Goal: Complete application form

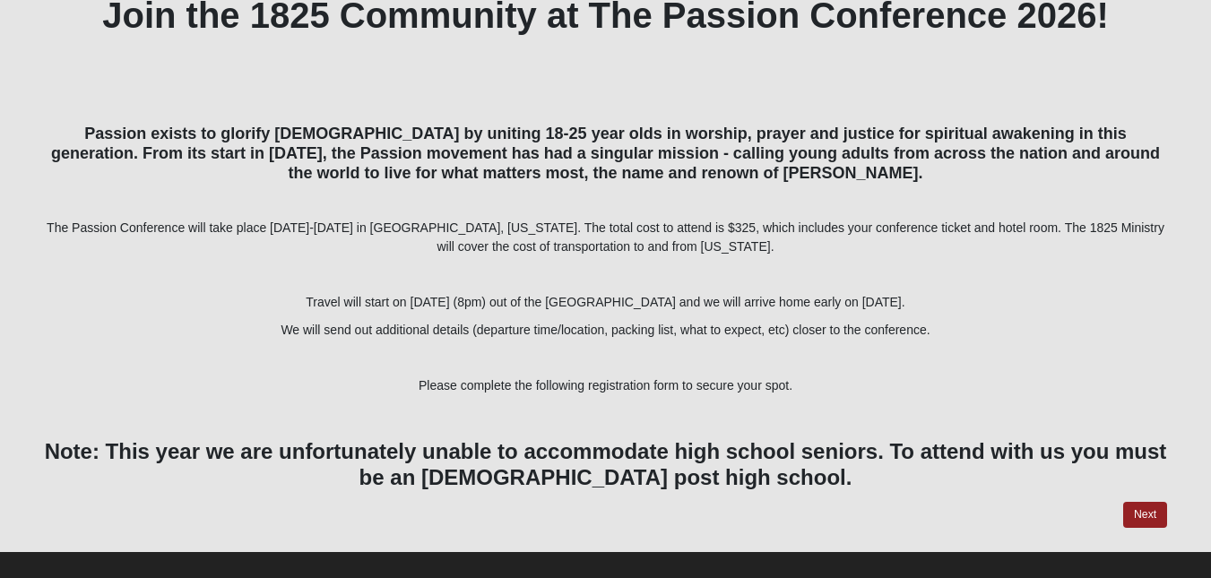
scroll to position [445, 0]
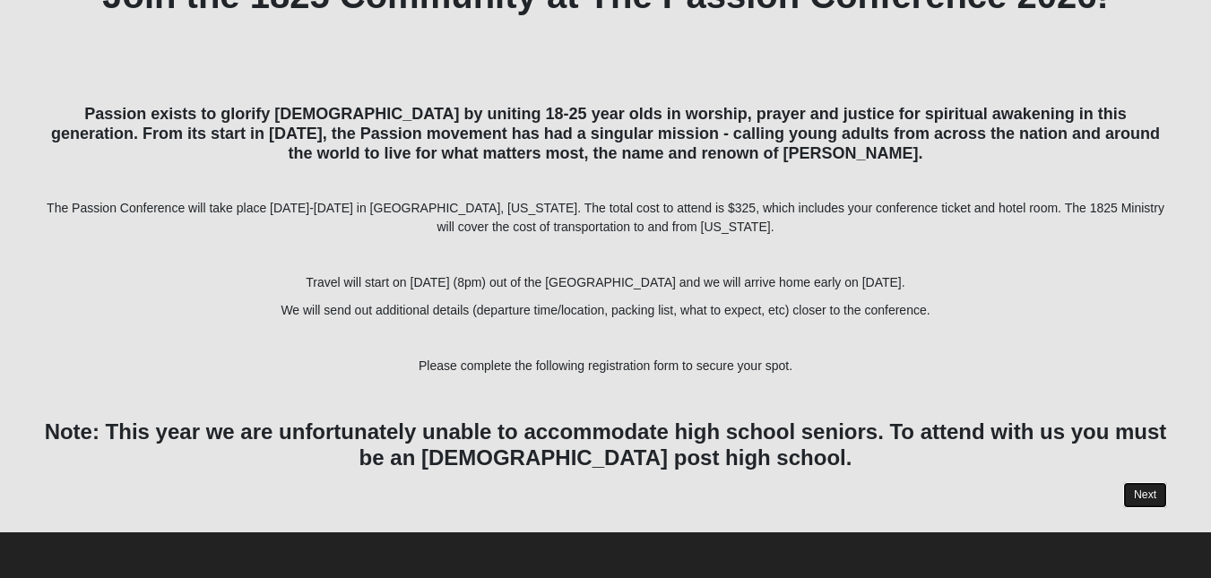
click at [596, 488] on link "Next" at bounding box center [1145, 495] width 44 height 26
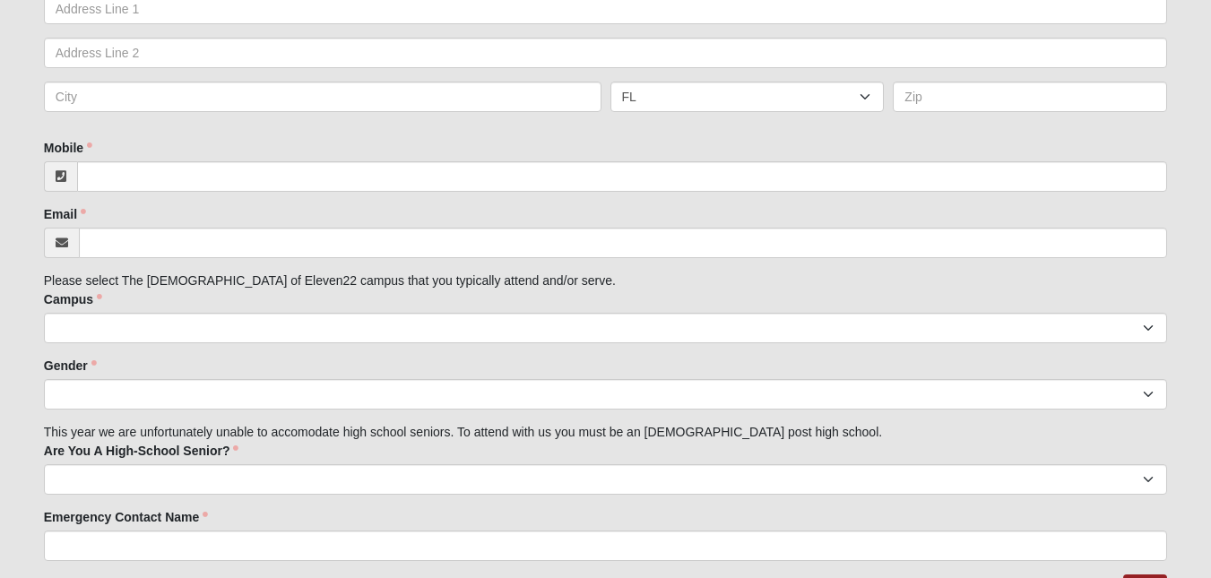
scroll to position [853, 0]
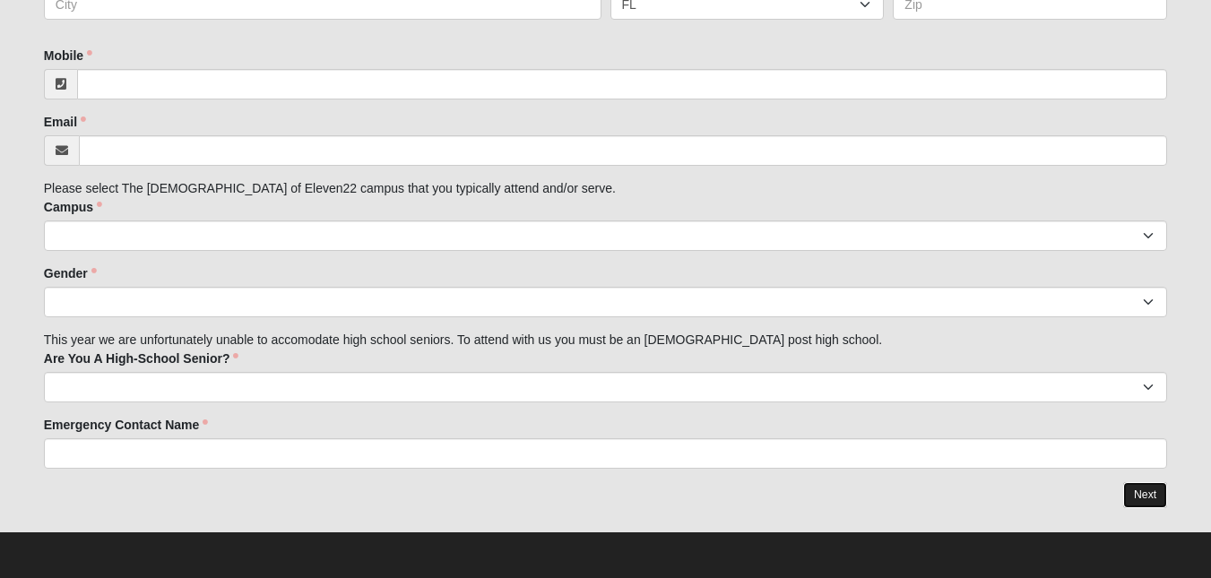
click at [596, 493] on link "Next" at bounding box center [1145, 495] width 44 height 26
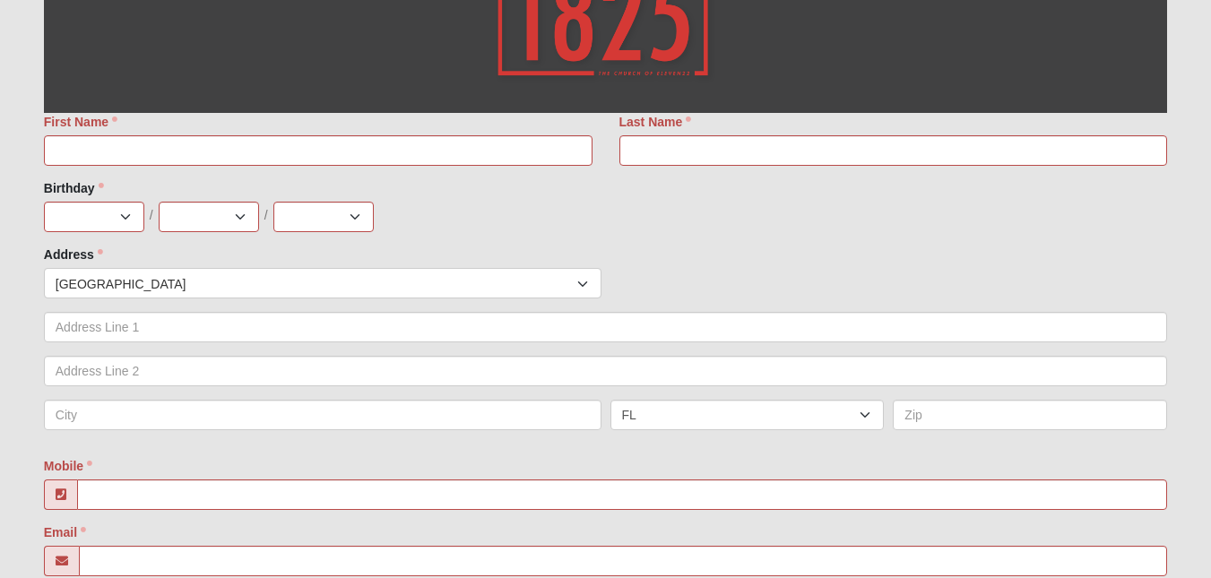
scroll to position [683, 0]
click at [358, 155] on input "First Name" at bounding box center [318, 149] width 548 height 30
type input "[PERSON_NAME]"
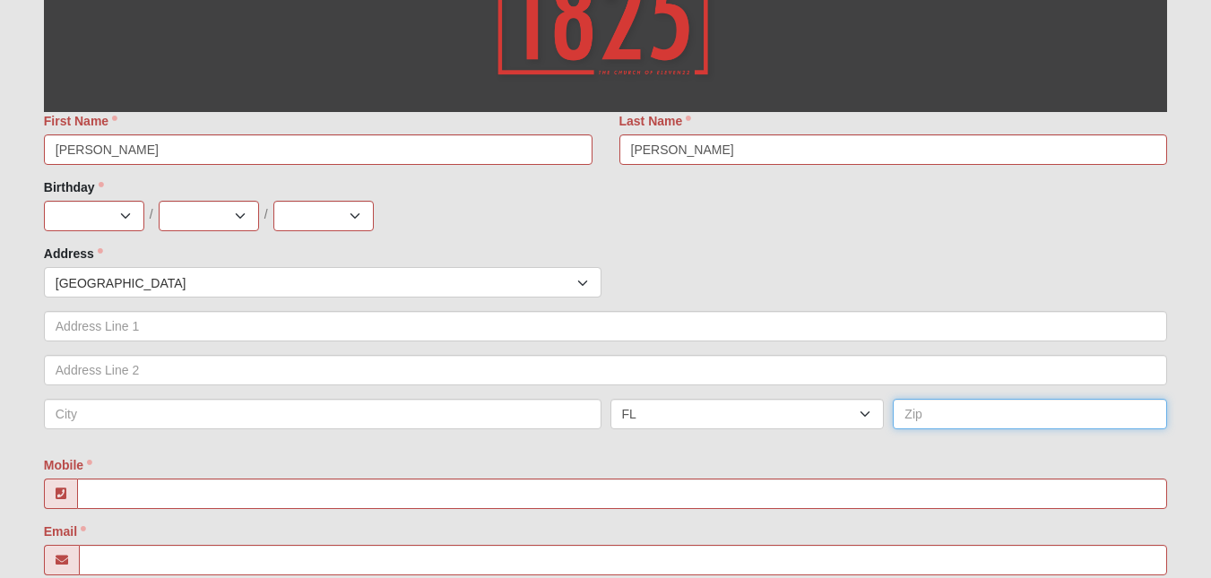
type input "32223"
type input "[PERSON_NAME][EMAIL_ADDRESS][DOMAIN_NAME]"
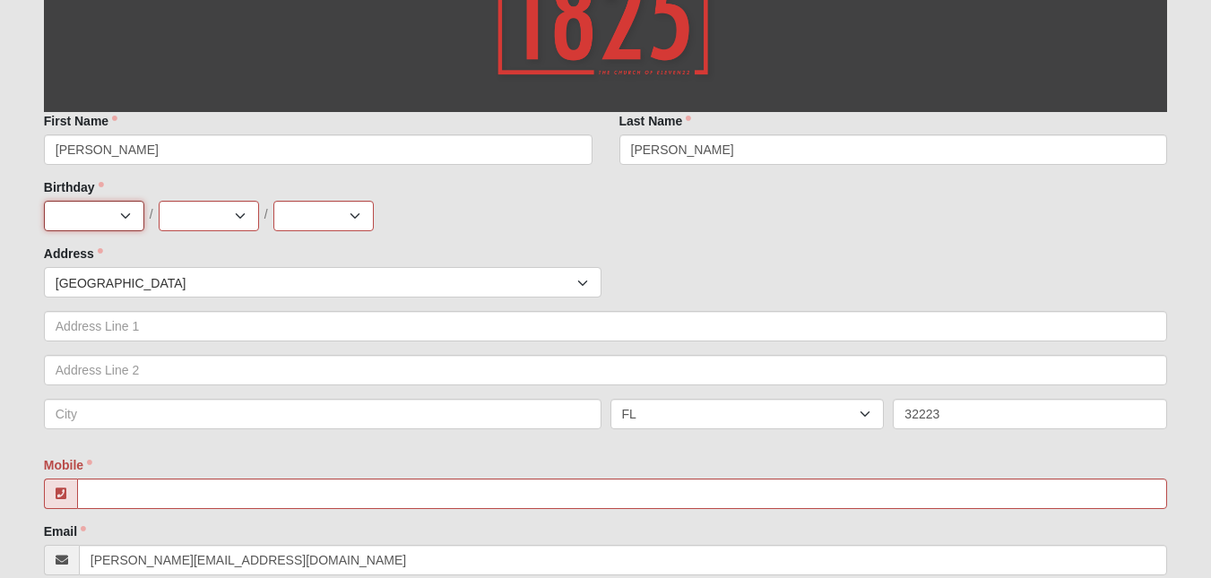
click at [135, 214] on select "Jan Feb Mar Apr May Jun [DATE] Aug Sep Oct Nov Dec" at bounding box center [94, 216] width 100 height 30
select select "7"
click at [44, 201] on select "Jan Feb Mar Apr May Jun [DATE] Aug Sep Oct Nov Dec" at bounding box center [94, 216] width 100 height 30
click at [248, 219] on select "1 2 3 4 5 6 7 8 9 10 11 12 13 14 15 16 17 18 19 20 21 22 23 24 25 26 27 28 29 3…" at bounding box center [209, 216] width 100 height 30
select select "3"
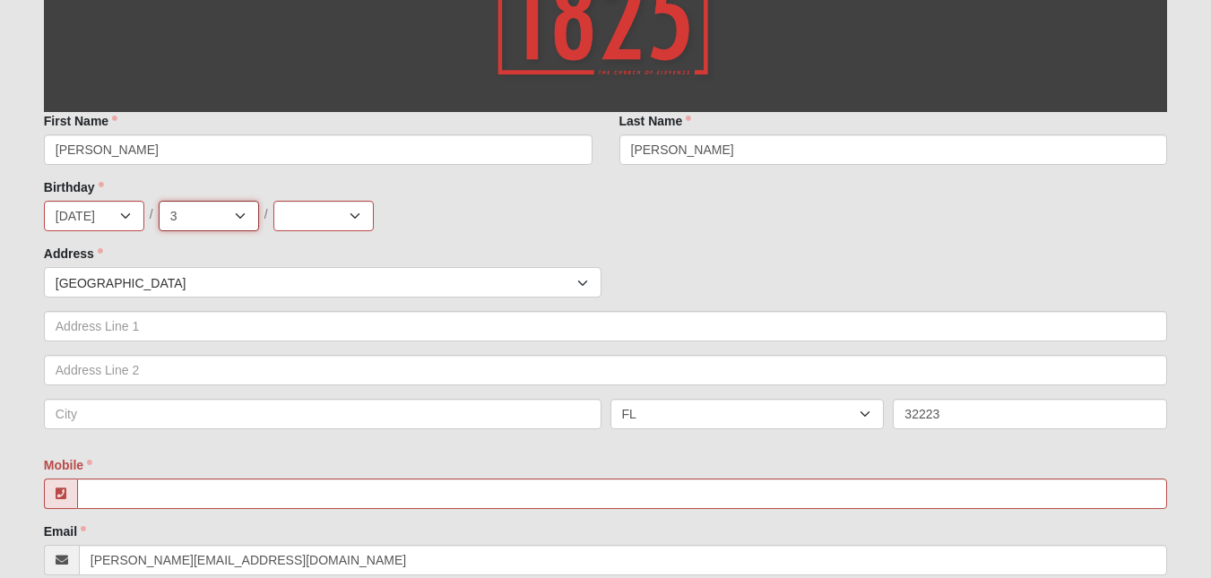
click at [159, 201] on select "1 2 3 4 5 6 7 8 9 10 11 12 13 14 15 16 17 18 19 20 21 22 23 24 25 26 27 28 29 3…" at bounding box center [209, 216] width 100 height 30
click at [332, 219] on select "2025 2024 2023 2022 2021 2020 2019 2018 2017 2016 2015 2014 2013 2012 2011 2010…" at bounding box center [323, 216] width 100 height 30
select select "2007"
click at [273, 201] on select "2025 2024 2023 2022 2021 2020 2019 2018 2017 2016 2015 2014 2013 2012 2011 2010…" at bounding box center [323, 216] width 100 height 30
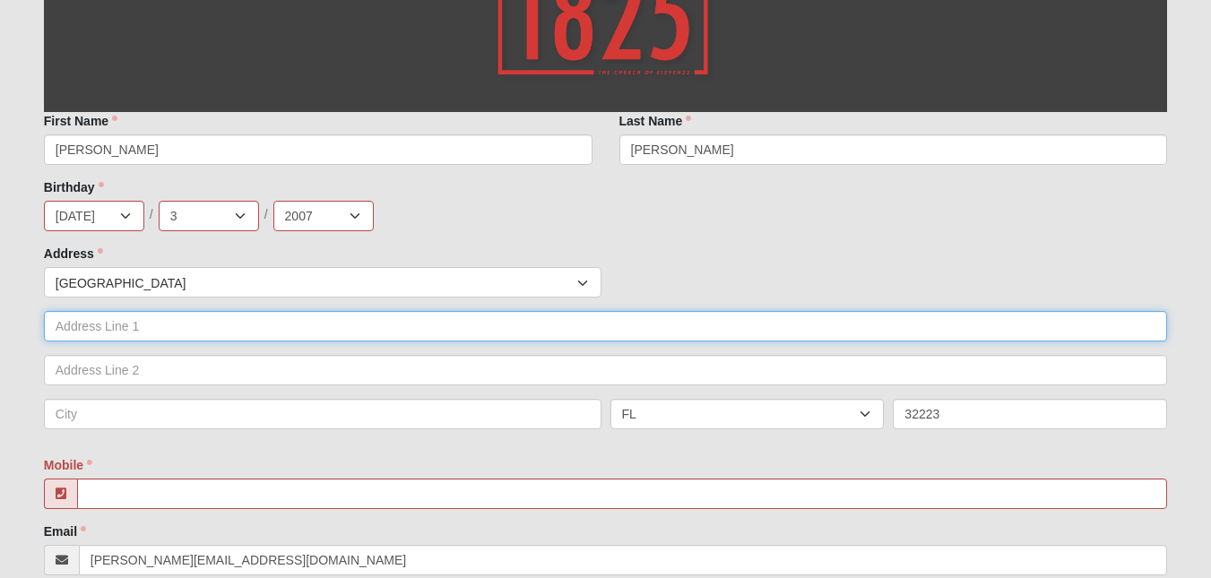
click at [228, 327] on input "text" at bounding box center [605, 326] width 1123 height 30
type input "[STREET_ADDRESS]"
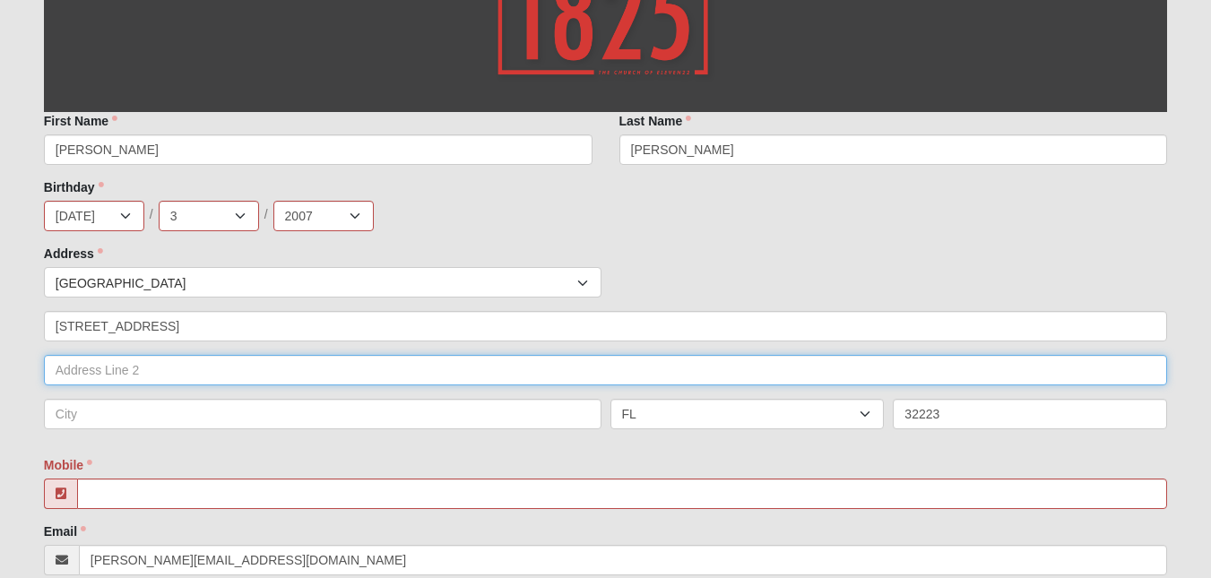
click at [217, 372] on input "text" at bounding box center [605, 370] width 1123 height 30
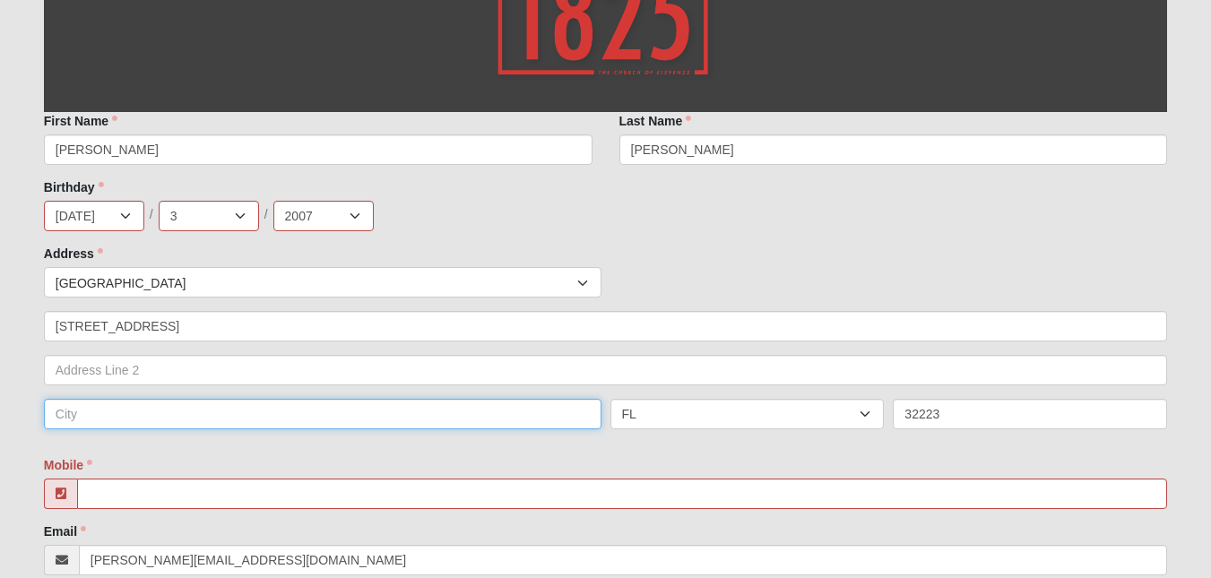
click at [226, 416] on input "text" at bounding box center [322, 414] width 557 height 30
type input "[GEOGRAPHIC_DATA]"
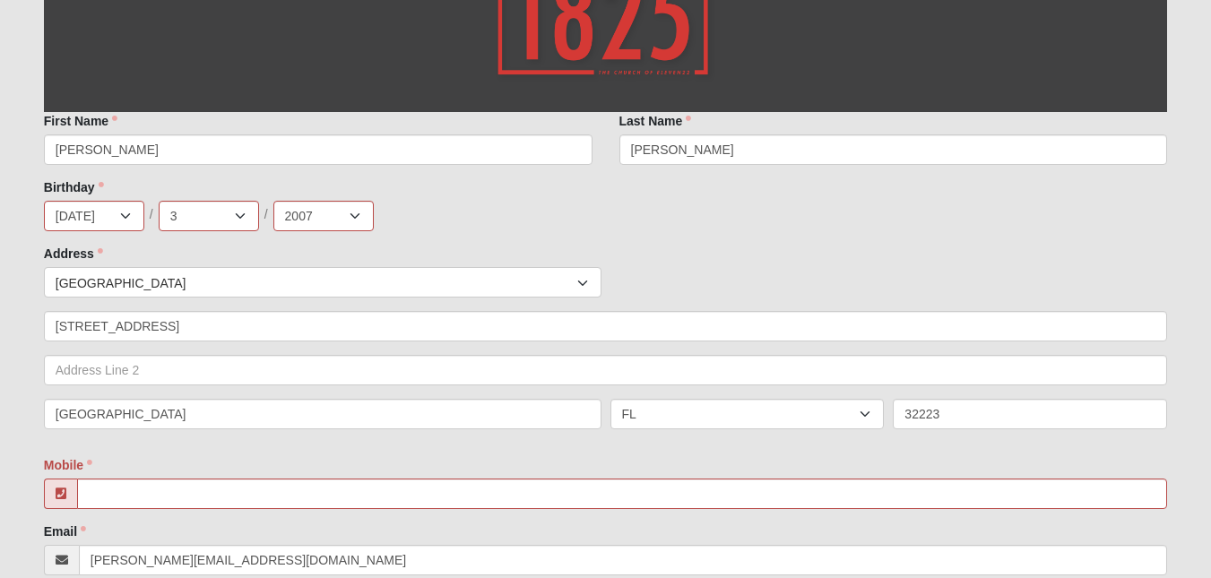
type input "9044262762"
type input "[PERSON_NAME]"
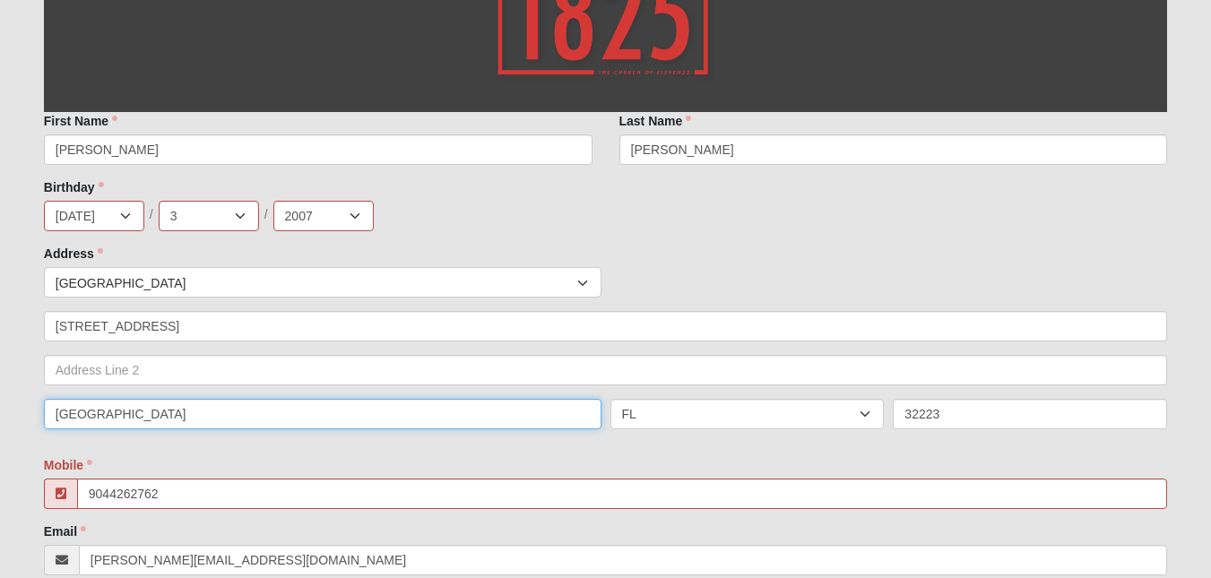
type input "[PHONE_NUMBER]"
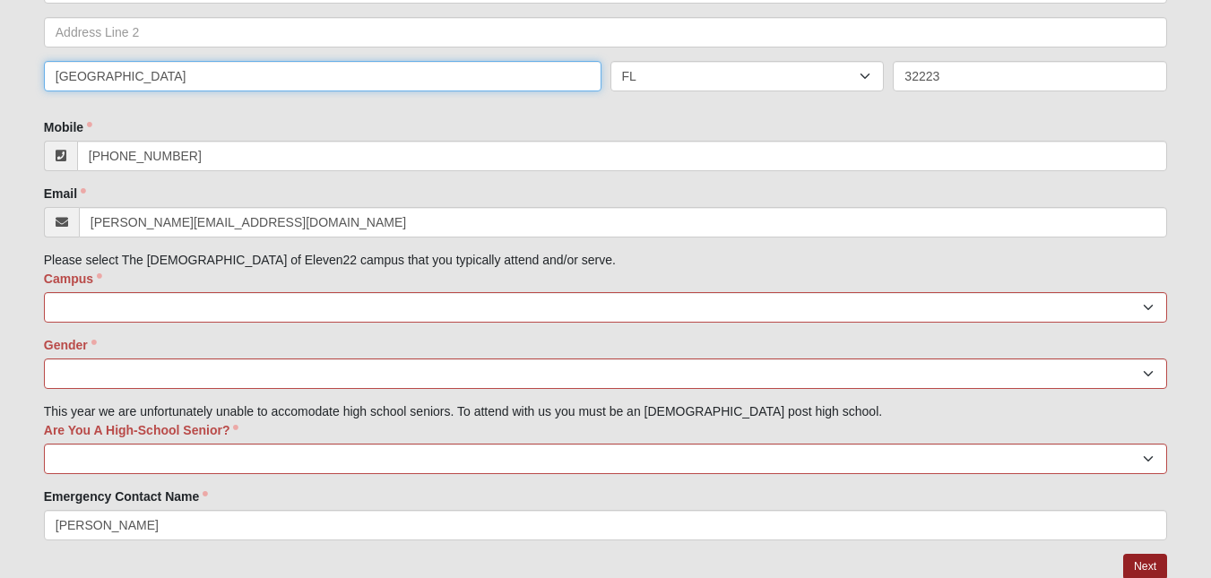
scroll to position [1022, 0]
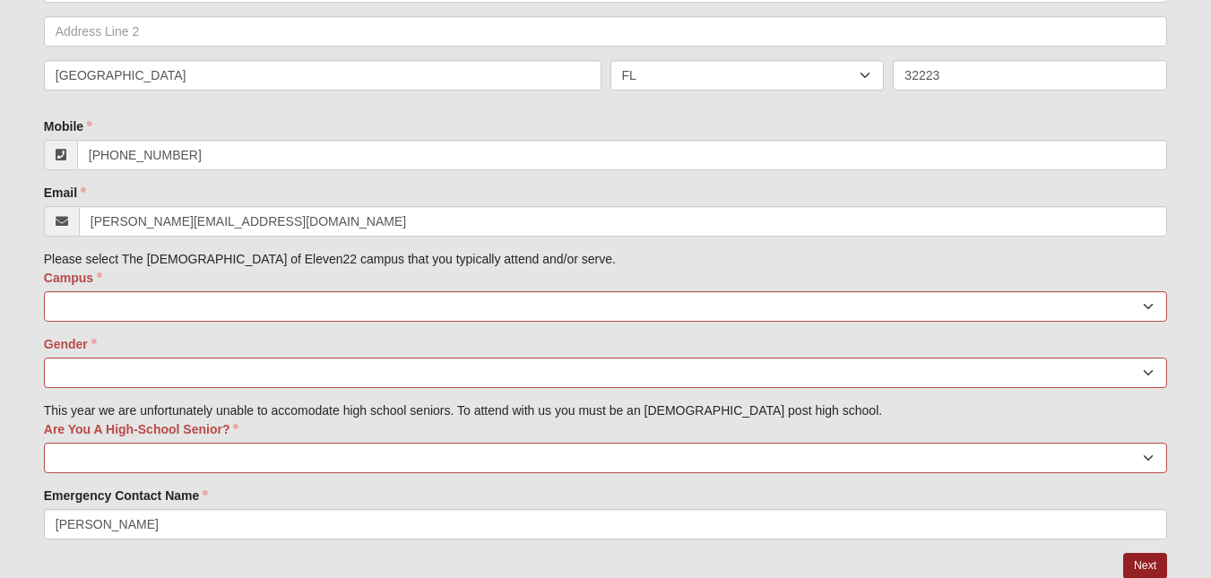
click at [343, 323] on div "Family Member to Register Page Title First Name [PERSON_NAME] Last Name [PERSON…" at bounding box center [605, 62] width 1123 height 954
click at [337, 308] on select "Arlington Baymeadows Eleven22 Online [PERSON_NAME][GEOGRAPHIC_DATA] Jesup [GEOG…" at bounding box center [605, 306] width 1123 height 30
select select "3"
click at [44, 291] on select "Arlington Baymeadows Eleven22 Online [PERSON_NAME][GEOGRAPHIC_DATA] Jesup [GEOG…" at bounding box center [605, 306] width 1123 height 30
click at [310, 371] on select "[DEMOGRAPHIC_DATA] [DEMOGRAPHIC_DATA]" at bounding box center [605, 373] width 1123 height 30
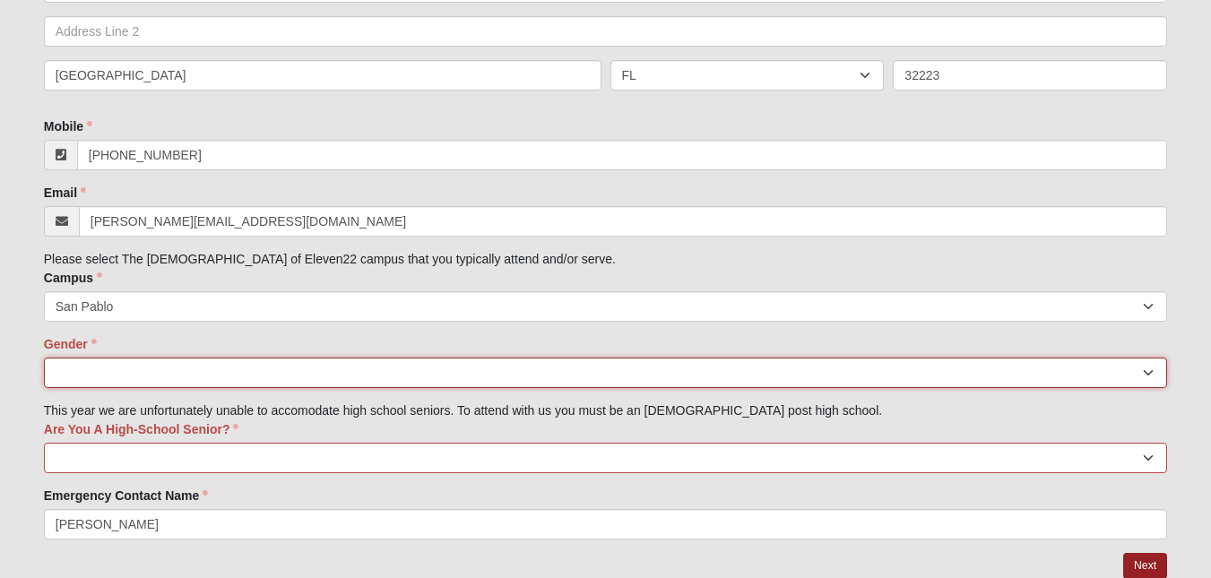
select select "2"
click at [44, 358] on select "[DEMOGRAPHIC_DATA] [DEMOGRAPHIC_DATA]" at bounding box center [605, 373] width 1123 height 30
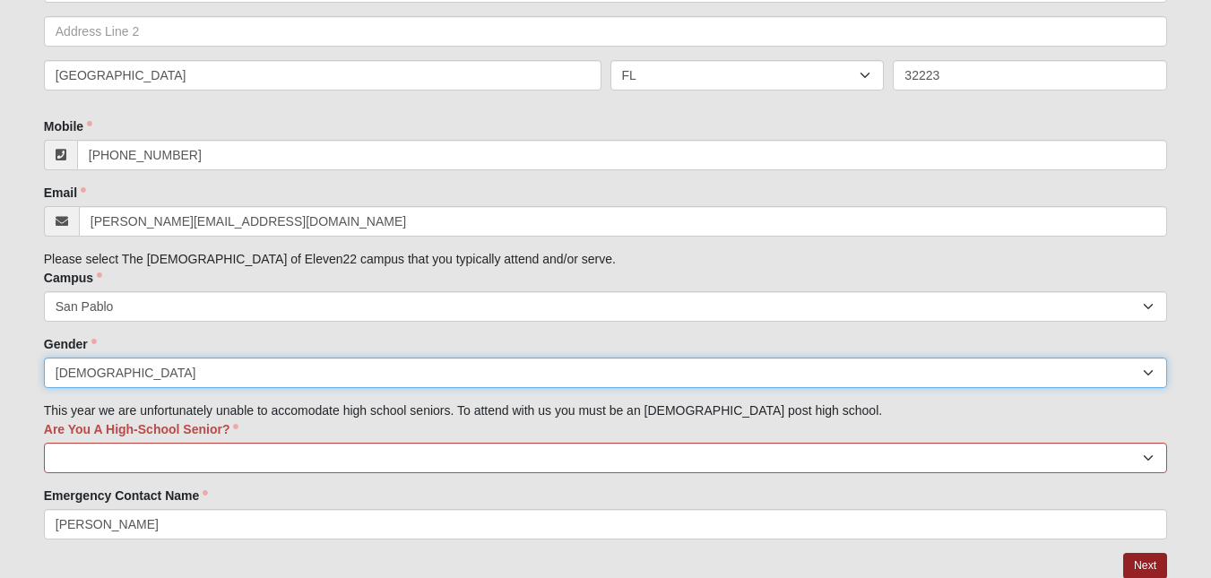
scroll to position [1092, 0]
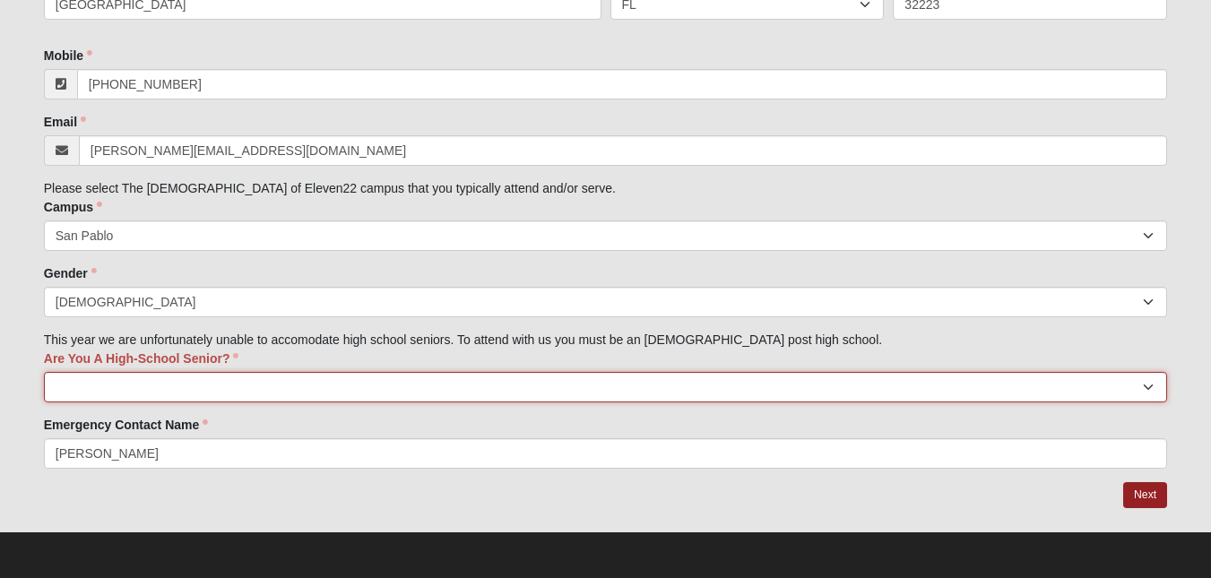
click at [344, 381] on select "Yes No" at bounding box center [605, 387] width 1123 height 30
select select "No"
click at [44, 372] on select "Yes No" at bounding box center [605, 387] width 1123 height 30
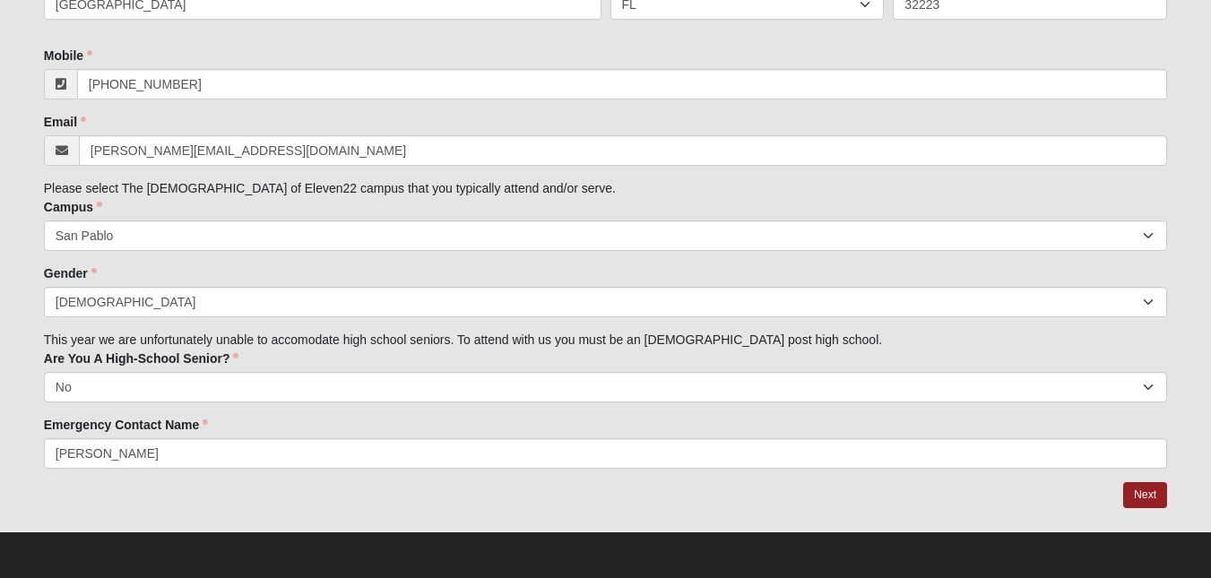
scroll to position [853, 0]
click at [596, 496] on link "Next" at bounding box center [1145, 495] width 44 height 26
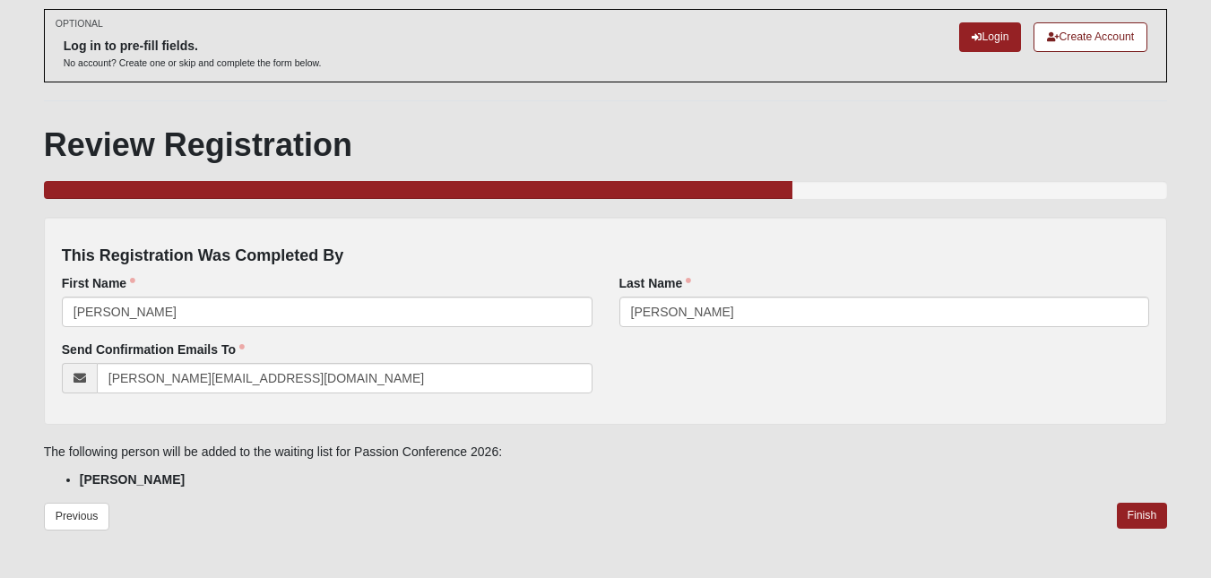
scroll to position [86, 0]
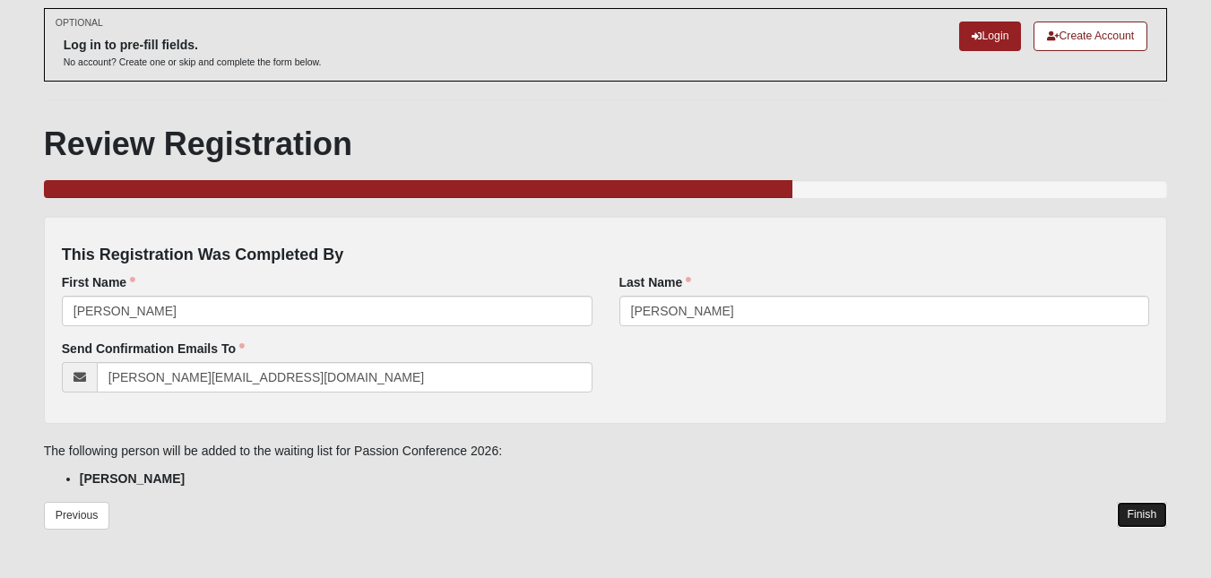
click at [596, 509] on link "Finish" at bounding box center [1142, 515] width 51 height 26
